Goal: Task Accomplishment & Management: Manage account settings

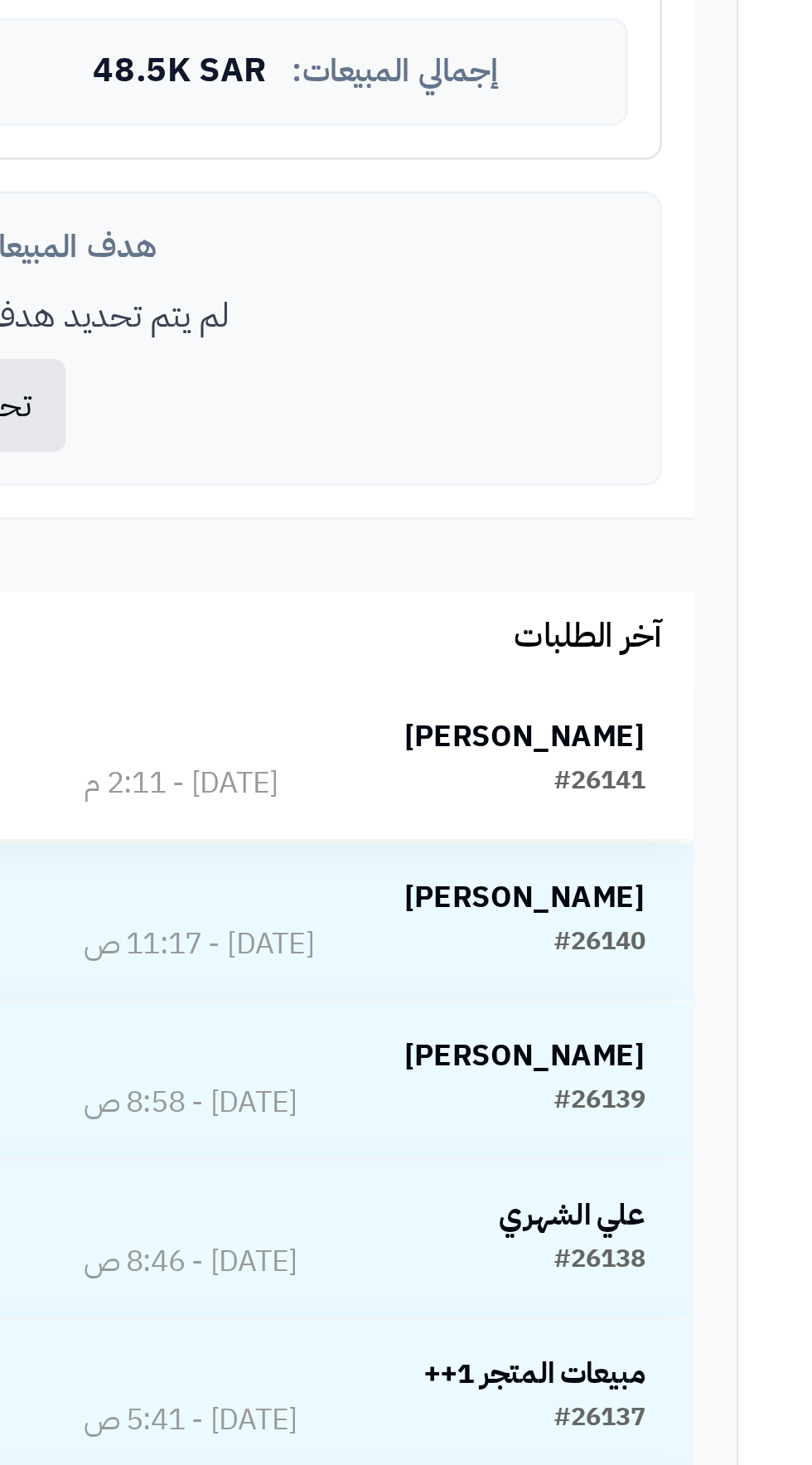
click at [528, 1077] on td "ABDULRHMAN AL MOLD #26141 اليوم - 2:11 م" at bounding box center [472, 1100] width 258 height 62
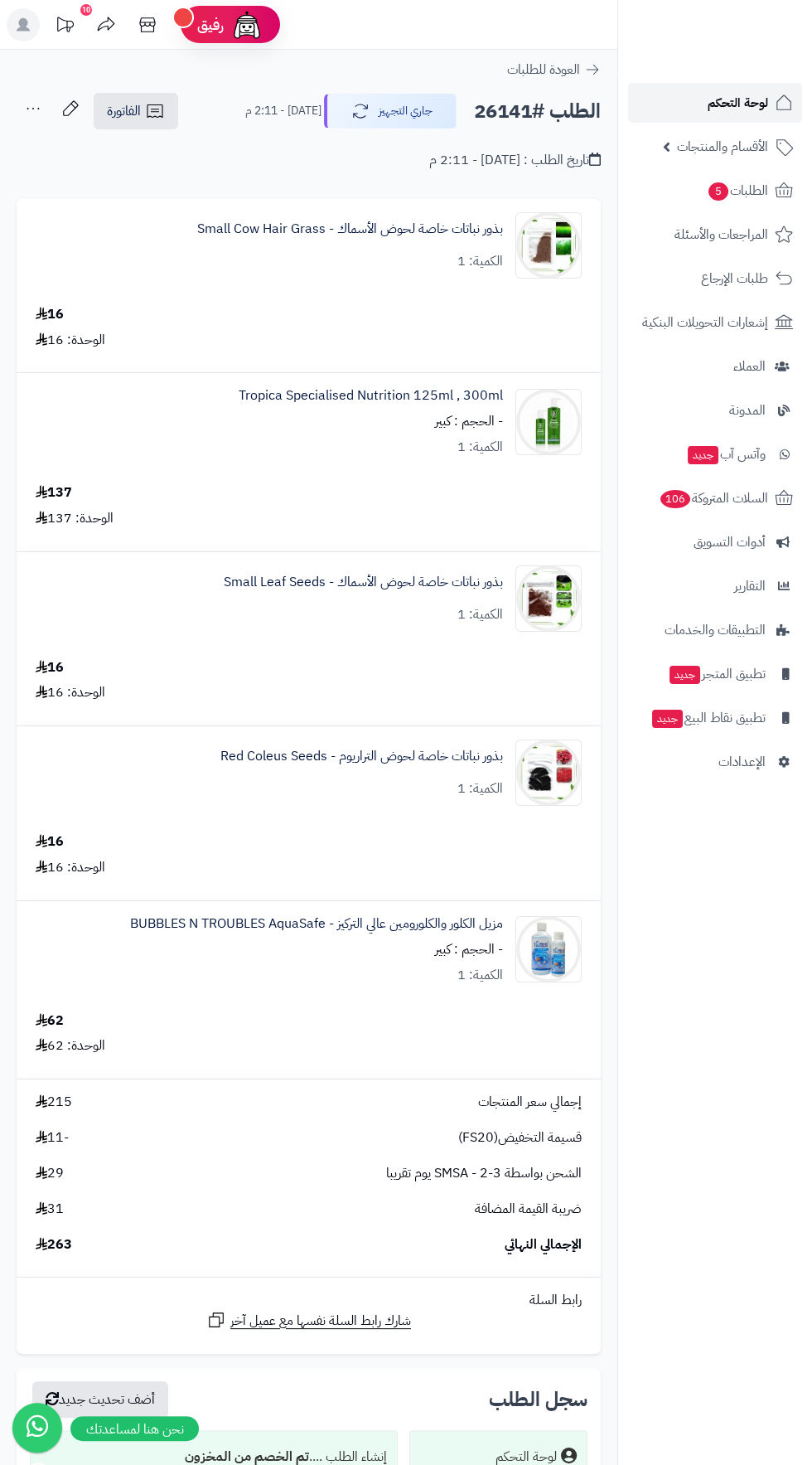
click at [719, 107] on span "لوحة التحكم" at bounding box center [737, 102] width 61 height 23
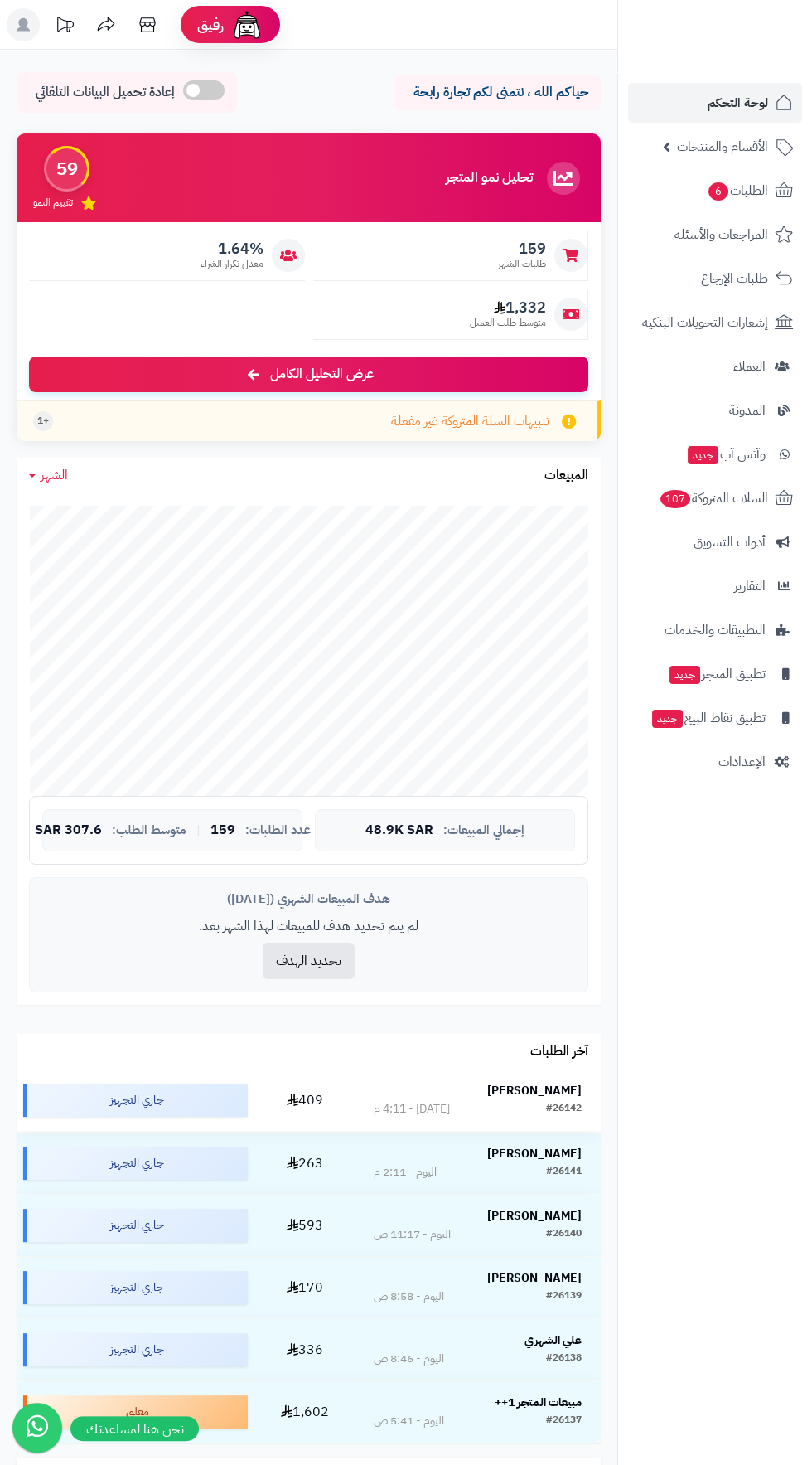
click at [544, 1082] on strong "[PERSON_NAME]" at bounding box center [534, 1091] width 94 height 18
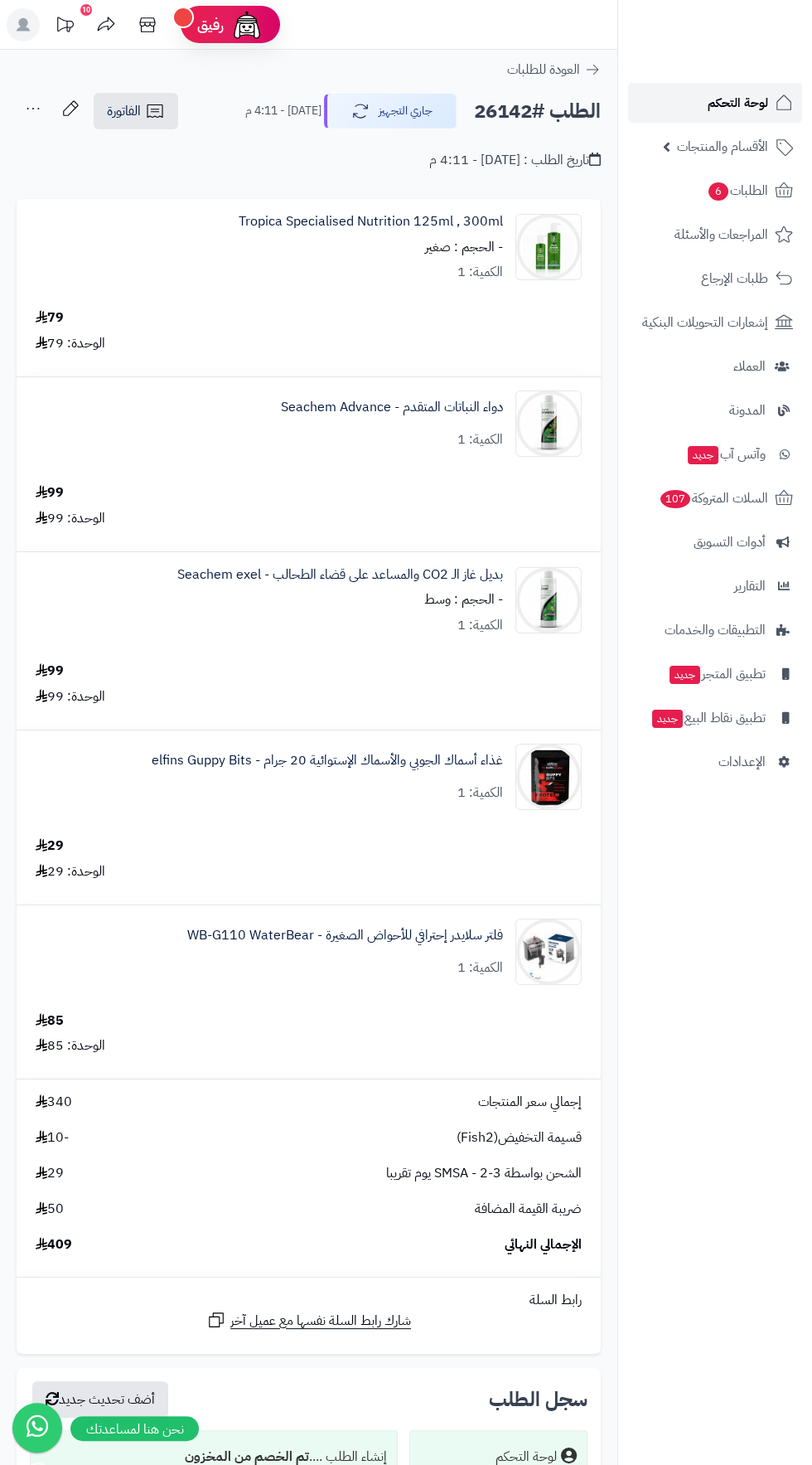
click at [684, 97] on link "لوحة التحكم" at bounding box center [715, 102] width 174 height 40
